Goal: Transaction & Acquisition: Purchase product/service

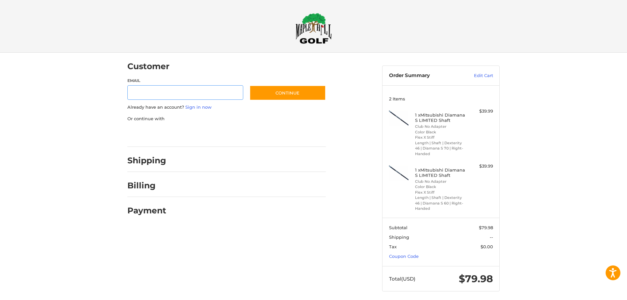
click at [221, 97] on input "Email" at bounding box center [185, 92] width 116 height 15
click at [226, 71] on div at bounding box center [251, 68] width 150 height 8
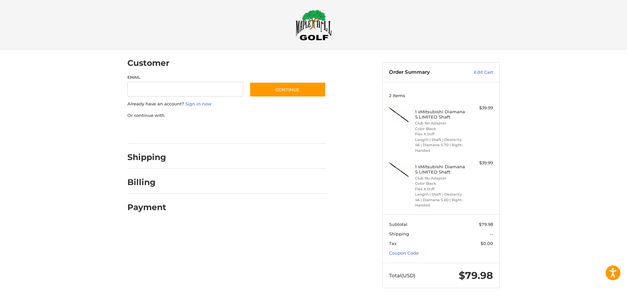
scroll to position [4, 0]
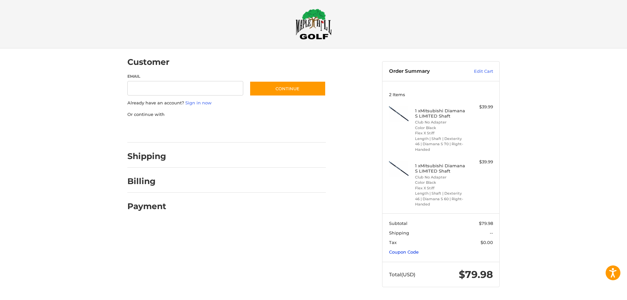
click at [403, 252] on link "Coupon Code" at bounding box center [404, 251] width 30 height 5
click at [404, 263] on input "Gift Certificate or Coupon Code" at bounding box center [422, 266] width 66 height 15
paste input "******"
click at [541, 199] on div "Customer Guest Customer Email Subscribe to our newsletter. Continue Already hav…" at bounding box center [313, 191] width 627 height 286
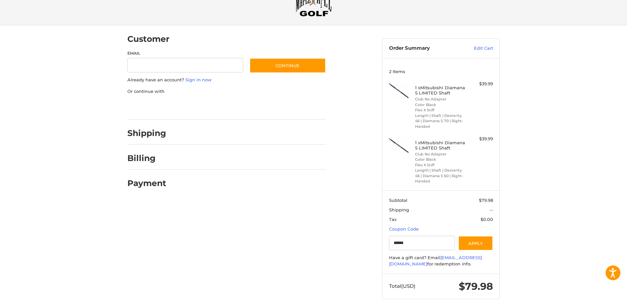
scroll to position [39, 0]
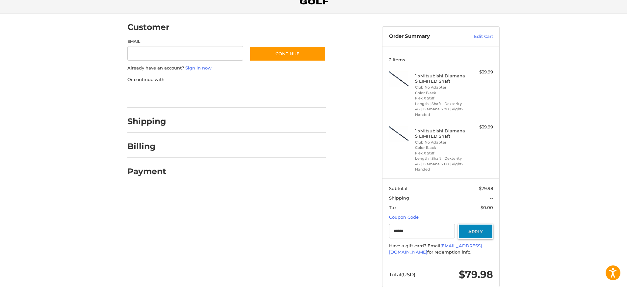
click at [476, 233] on button "Apply" at bounding box center [475, 231] width 35 height 15
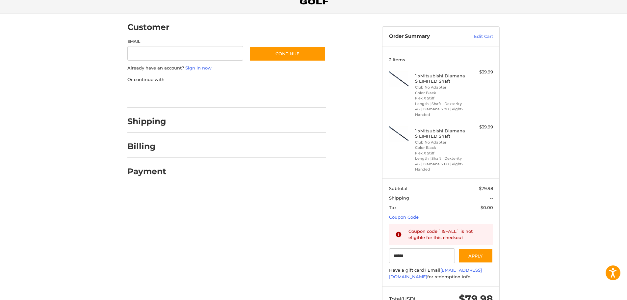
click at [511, 214] on div "Customer Guest Customer Email Subscribe to our newsletter. Continue Already hav…" at bounding box center [313, 168] width 627 height 311
click at [424, 253] on input "******" at bounding box center [422, 255] width 66 height 15
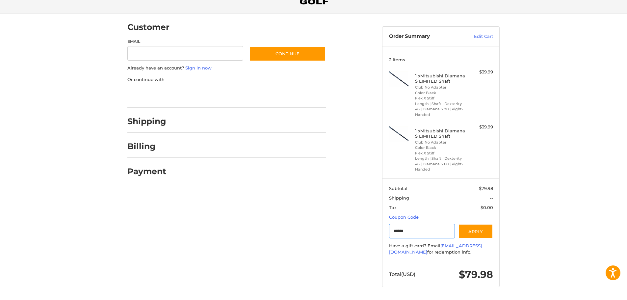
paste input "**"
click at [481, 229] on button "Apply" at bounding box center [475, 231] width 35 height 15
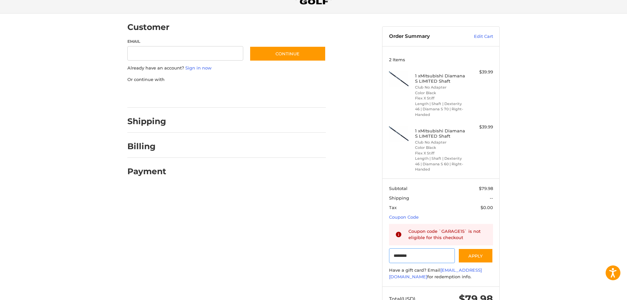
drag, startPoint x: 419, startPoint y: 257, endPoint x: 372, endPoint y: 250, distance: 47.9
click at [372, 250] on div "Customer Guest Customer Email Subscribe to our newsletter. Continue Already hav…" at bounding box center [313, 168] width 395 height 311
paste input "*"
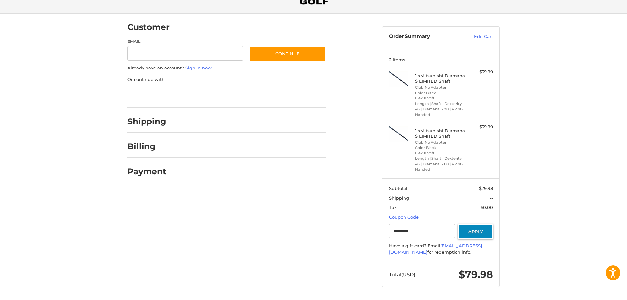
click at [476, 231] on button "Apply" at bounding box center [475, 231] width 35 height 15
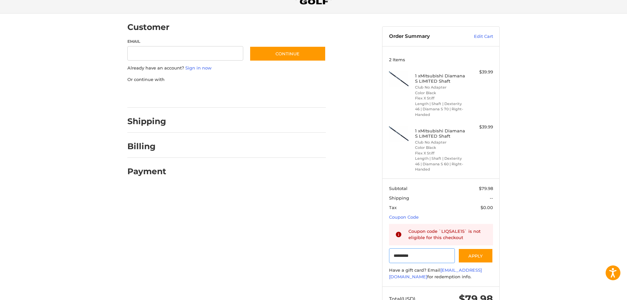
drag, startPoint x: 391, startPoint y: 256, endPoint x: 353, endPoint y: 255, distance: 37.8
click at [353, 256] on div "Customer Guest Customer Email Subscribe to our newsletter. Continue Already hav…" at bounding box center [313, 168] width 395 height 311
drag, startPoint x: 422, startPoint y: 253, endPoint x: 367, endPoint y: 248, distance: 54.8
click at [367, 248] on div "Customer Guest Customer Email Subscribe to our newsletter. Continue Already hav…" at bounding box center [313, 168] width 395 height 311
paste input "Gift Certificate or Coupon Code"
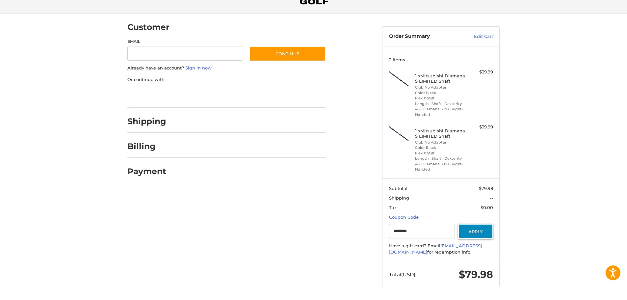
click at [466, 234] on button "Apply" at bounding box center [475, 231] width 35 height 15
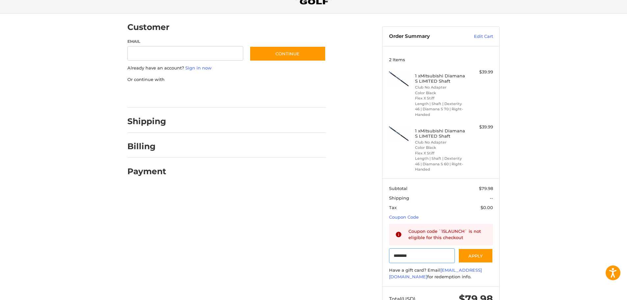
drag, startPoint x: 450, startPoint y: 255, endPoint x: 368, endPoint y: 247, distance: 83.2
click at [368, 247] on div "Customer Guest Customer Email Subscribe to our newsletter. Continue Already hav…" at bounding box center [313, 168] width 395 height 311
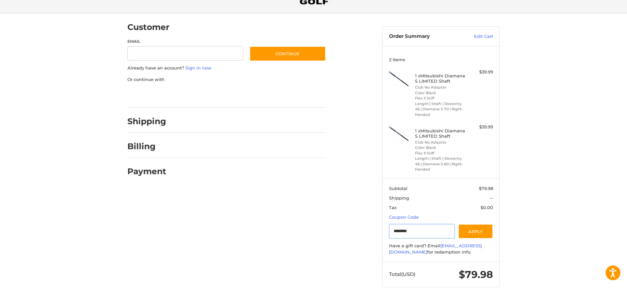
paste input "*"
click at [475, 236] on button "Apply" at bounding box center [475, 231] width 35 height 15
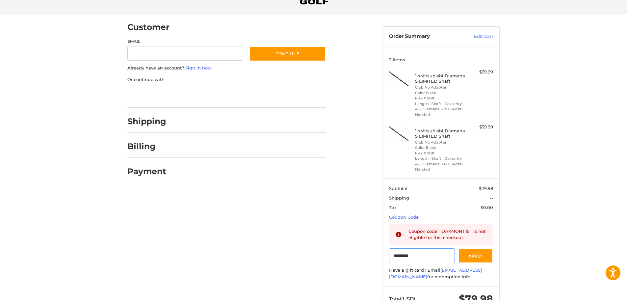
drag, startPoint x: 435, startPoint y: 257, endPoint x: 360, endPoint y: 248, distance: 75.2
click at [360, 248] on div "Customer Guest Customer Email Subscribe to our newsletter. Continue Already hav…" at bounding box center [313, 168] width 395 height 311
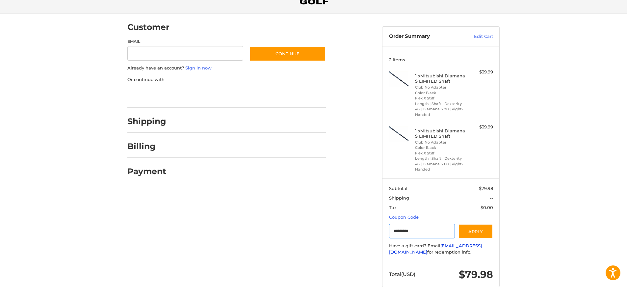
paste input "*"
click at [480, 234] on button "Apply" at bounding box center [475, 231] width 35 height 15
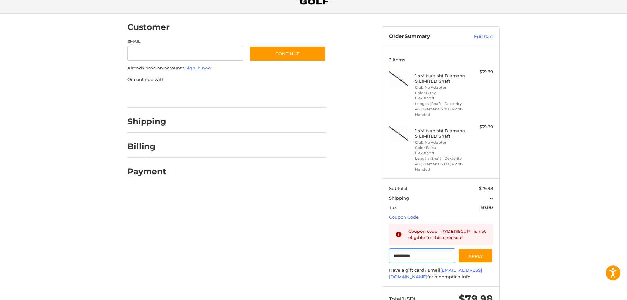
click at [416, 253] on input "**********" at bounding box center [422, 255] width 66 height 15
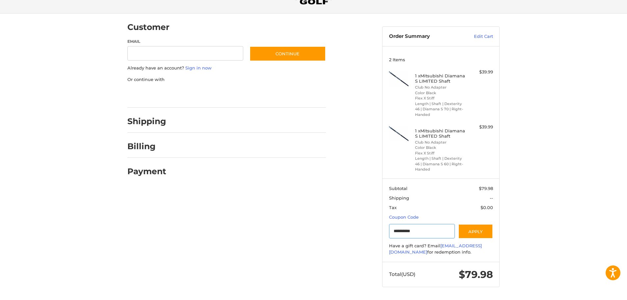
paste input "Gift Certificate or Coupon Code"
type input "*******"
click at [478, 233] on button "Apply" at bounding box center [475, 231] width 35 height 15
